Goal: Task Accomplishment & Management: Use online tool/utility

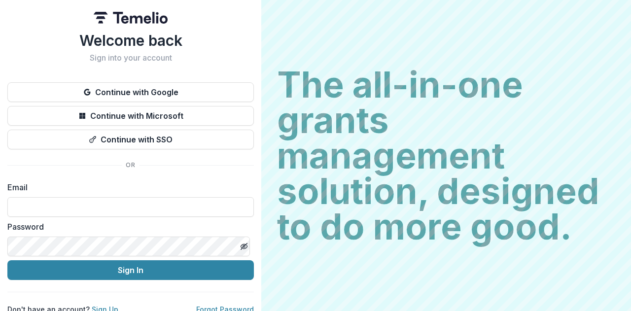
click at [0, 310] on nordpass-portal at bounding box center [0, 311] width 0 height 0
type input "**********"
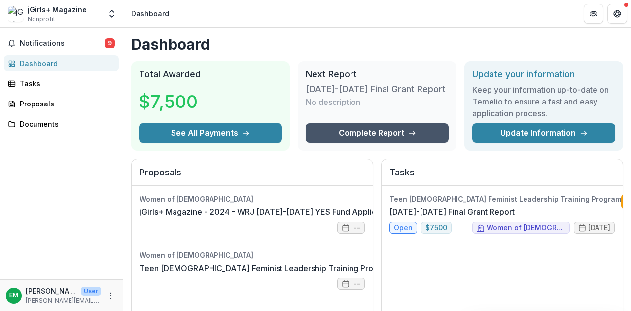
click at [374, 134] on link "Complete Report" at bounding box center [376, 133] width 143 height 20
